Goal: Task Accomplishment & Management: Manage account settings

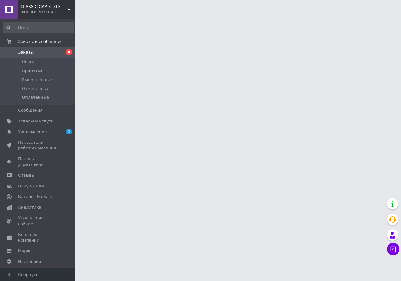
click at [38, 121] on span "Товары и услуги" at bounding box center [35, 121] width 35 height 6
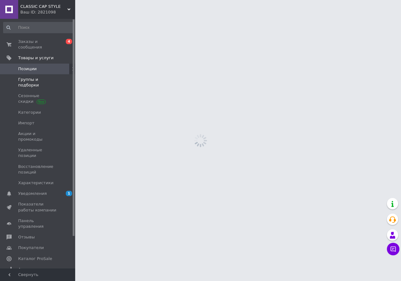
click at [43, 77] on span "Группы и подборки" at bounding box center [38, 82] width 40 height 11
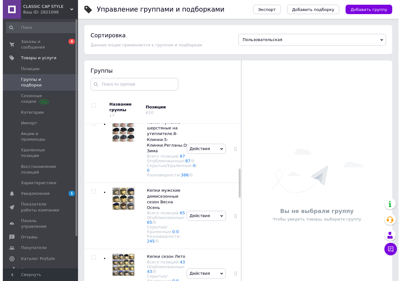
scroll to position [313, 0]
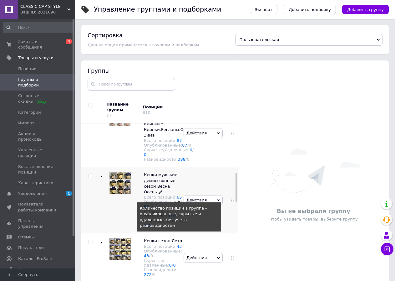
click at [177, 199] on link "65" at bounding box center [179, 197] width 5 height 5
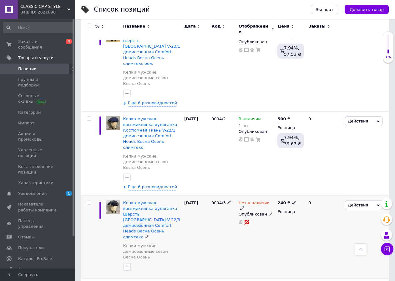
scroll to position [564, 0]
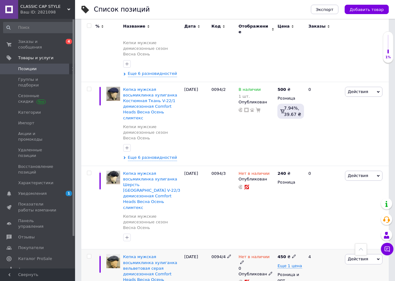
scroll to position [595, 0]
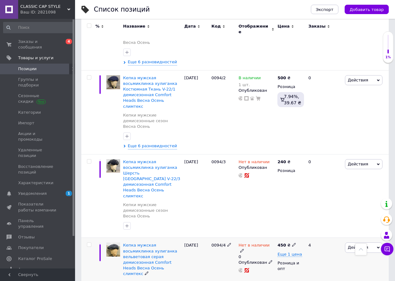
click at [244, 249] on icon at bounding box center [242, 251] width 4 height 4
click at [286, 248] on li "В наличии" at bounding box center [306, 252] width 59 height 9
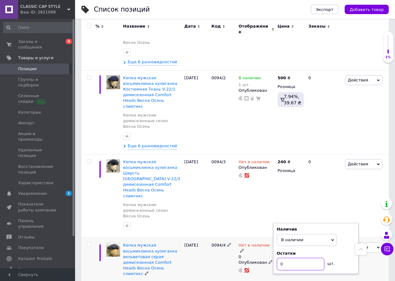
drag, startPoint x: 286, startPoint y: 134, endPoint x: 282, endPoint y: 131, distance: 6.0
click at [286, 258] on input "0" at bounding box center [301, 264] width 48 height 13
click at [293, 258] on input "0" at bounding box center [301, 264] width 48 height 13
click at [300, 258] on input "0" at bounding box center [301, 264] width 48 height 13
click at [303, 258] on input "0" at bounding box center [301, 264] width 48 height 13
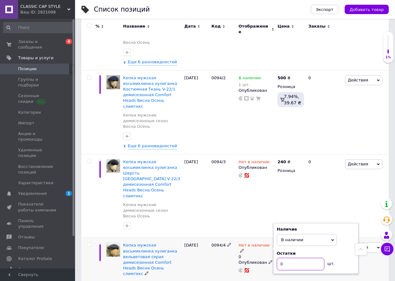
click at [289, 258] on input "0" at bounding box center [301, 264] width 48 height 13
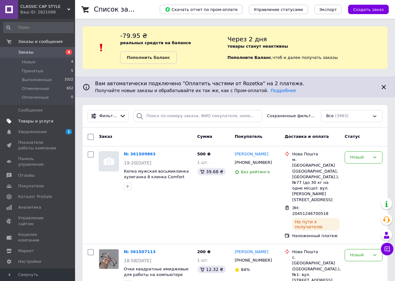
click at [40, 120] on span "Товары и услуги" at bounding box center [35, 121] width 35 height 6
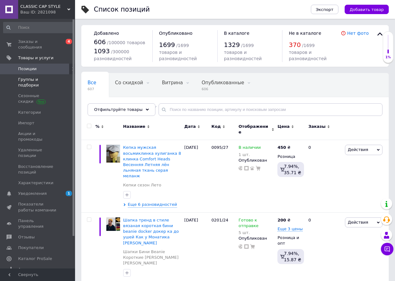
click at [32, 77] on span "Группы и подборки" at bounding box center [38, 82] width 40 height 11
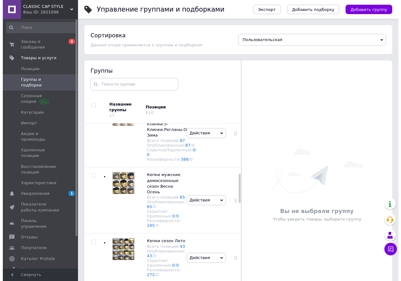
scroll to position [344, 0]
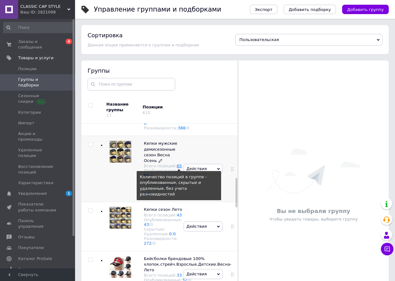
click at [177, 168] on link "65" at bounding box center [179, 165] width 5 height 5
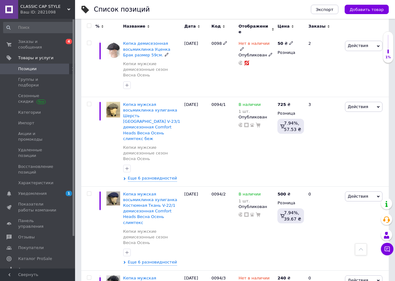
scroll to position [501, 0]
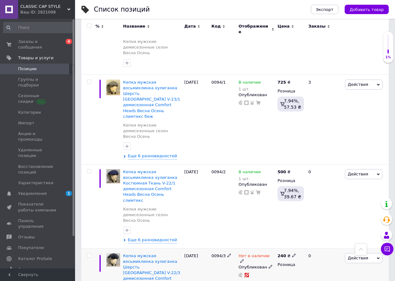
click at [244, 259] on icon at bounding box center [242, 261] width 4 height 4
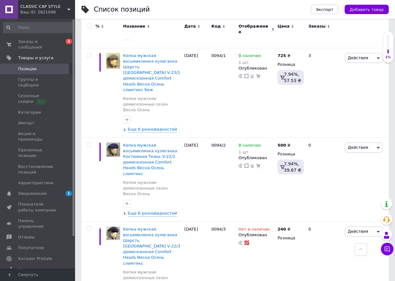
scroll to position [626, 0]
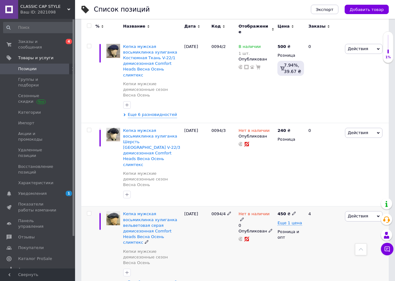
click at [244, 217] on icon at bounding box center [242, 219] width 4 height 4
click at [290, 217] on li "В наличии" at bounding box center [306, 221] width 59 height 9
click at [286, 226] on input "0" at bounding box center [301, 232] width 48 height 13
type input "1"
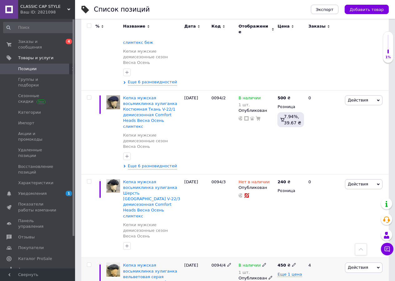
scroll to position [564, 0]
